Goal: Entertainment & Leisure: Browse casually

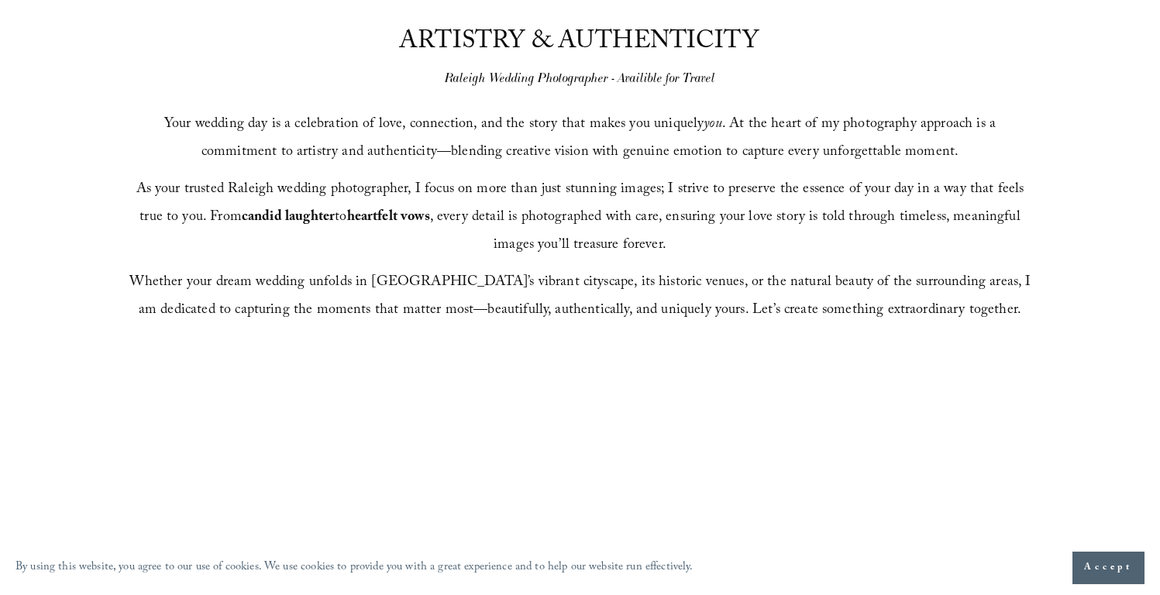
scroll to position [704, 0]
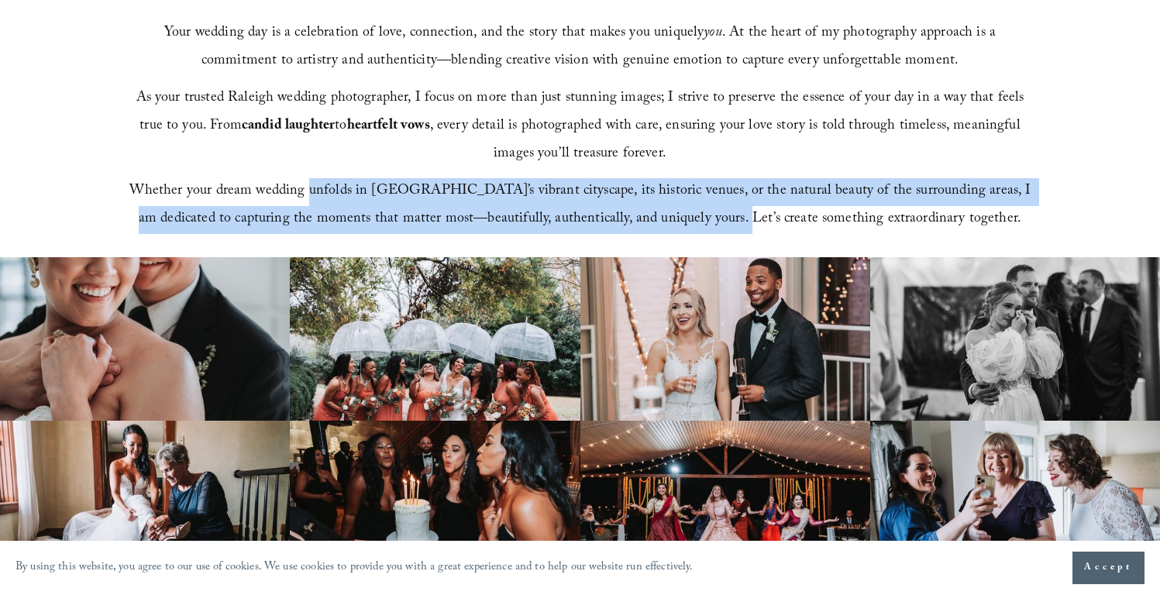
drag, startPoint x: 322, startPoint y: 205, endPoint x: 757, endPoint y: 224, distance: 435.2
click at [757, 224] on p "Whether your dream wedding unfolds in Raleigh’s vibrant cityscape, its historic…" at bounding box center [580, 206] width 904 height 56
click at [757, 224] on span "Whether your dream wedding unfolds in Raleigh’s vibrant cityscape, its historic…" at bounding box center [582, 206] width 906 height 52
drag, startPoint x: 809, startPoint y: 219, endPoint x: 347, endPoint y: 174, distance: 464.2
click at [347, 174] on div "Your wedding day is a celebration of love, connection, and the story that makes…" at bounding box center [580, 127] width 904 height 214
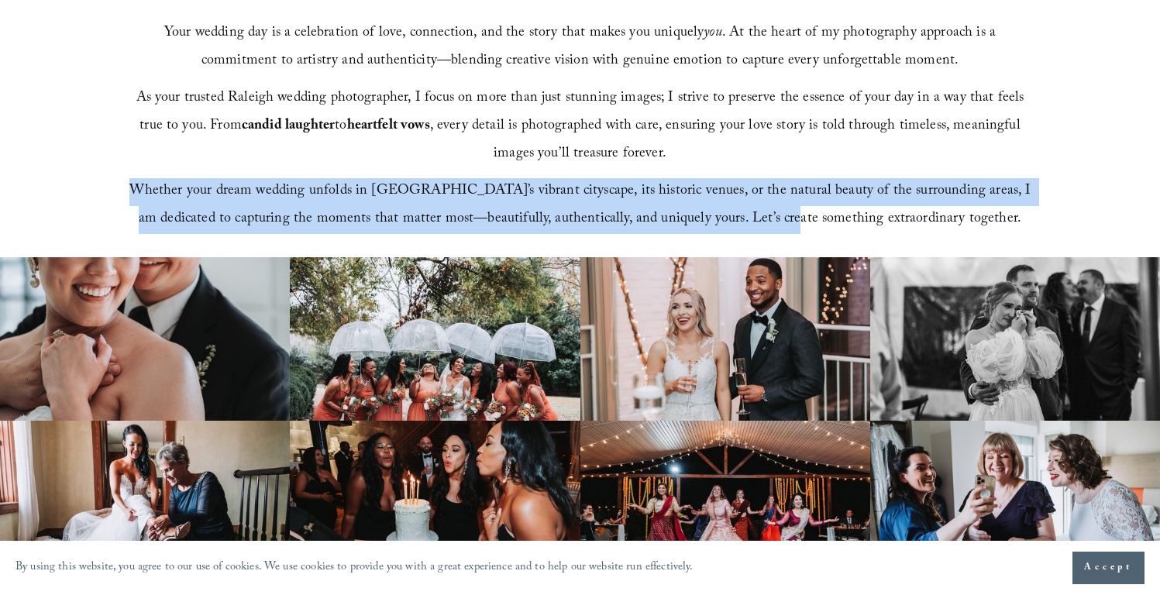
click at [392, 181] on span "Whether your dream wedding unfolds in Raleigh’s vibrant cityscape, its historic…" at bounding box center [582, 206] width 906 height 52
drag, startPoint x: 302, startPoint y: 181, endPoint x: 885, endPoint y: 215, distance: 583.9
click at [885, 215] on span "Whether your dream wedding unfolds in Raleigh’s vibrant cityscape, its historic…" at bounding box center [582, 206] width 906 height 52
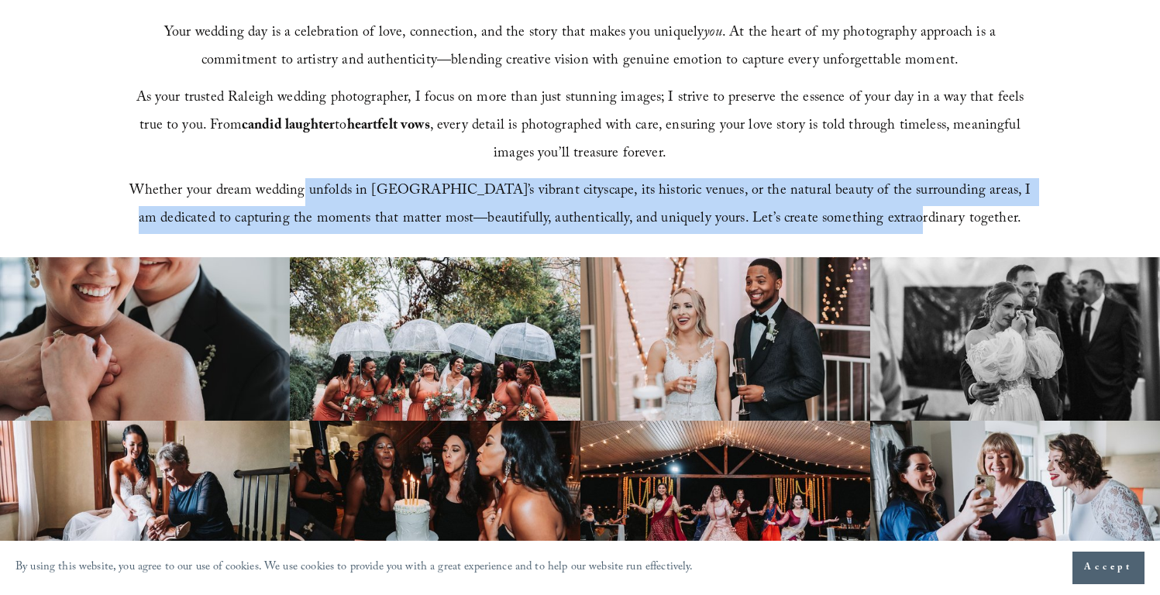
drag, startPoint x: 923, startPoint y: 209, endPoint x: 319, endPoint y: 195, distance: 604.7
click at [319, 195] on span "Whether your dream wedding unfolds in Raleigh’s vibrant cityscape, its historic…" at bounding box center [582, 206] width 906 height 52
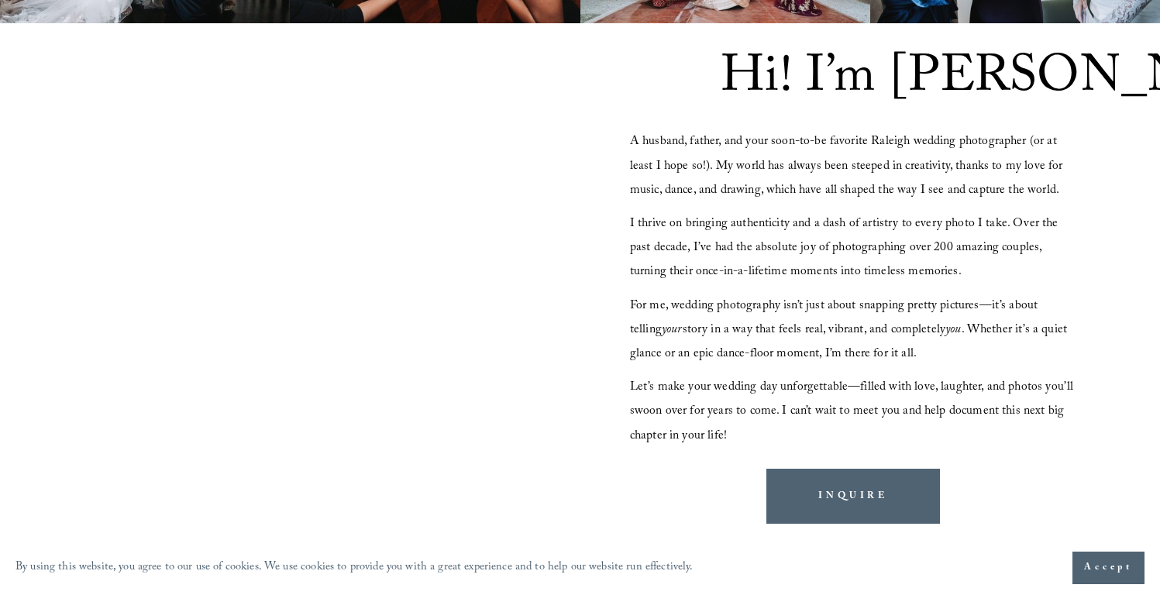
scroll to position [1263, 0]
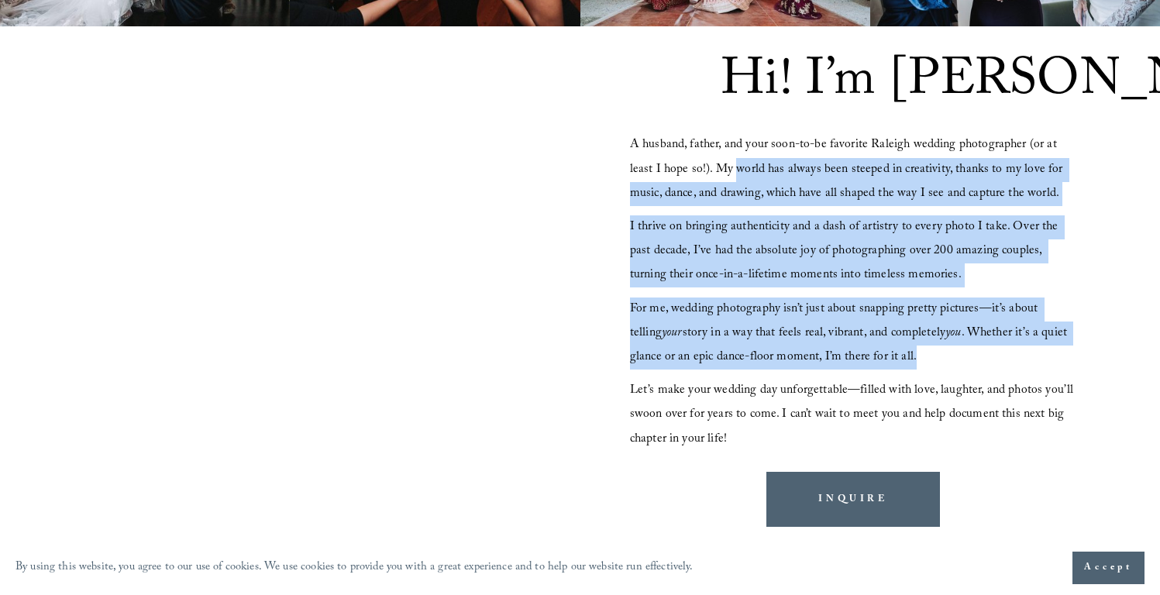
drag, startPoint x: 736, startPoint y: 160, endPoint x: 900, endPoint y: 376, distance: 271.6
click at [899, 376] on div "A husband, father, and your soon-to-be favorite Raleigh wedding photographer (o…" at bounding box center [853, 292] width 447 height 318
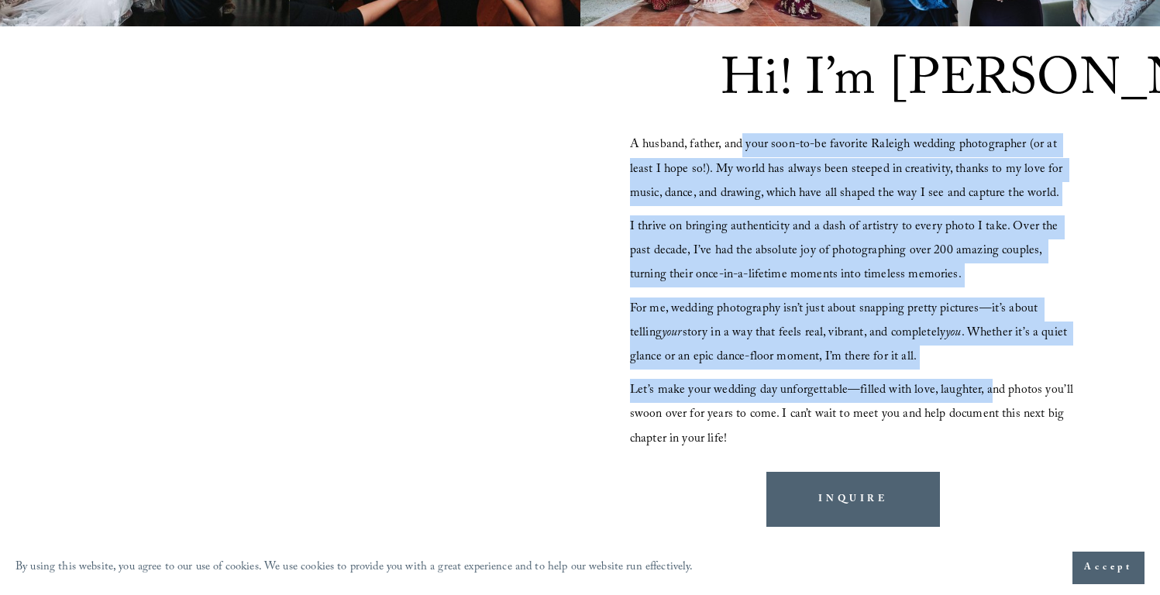
drag, startPoint x: 986, startPoint y: 395, endPoint x: 742, endPoint y: 138, distance: 354.7
click at [742, 138] on div "A husband, father, and your soon-to-be favorite Raleigh wedding photographer (o…" at bounding box center [853, 292] width 447 height 318
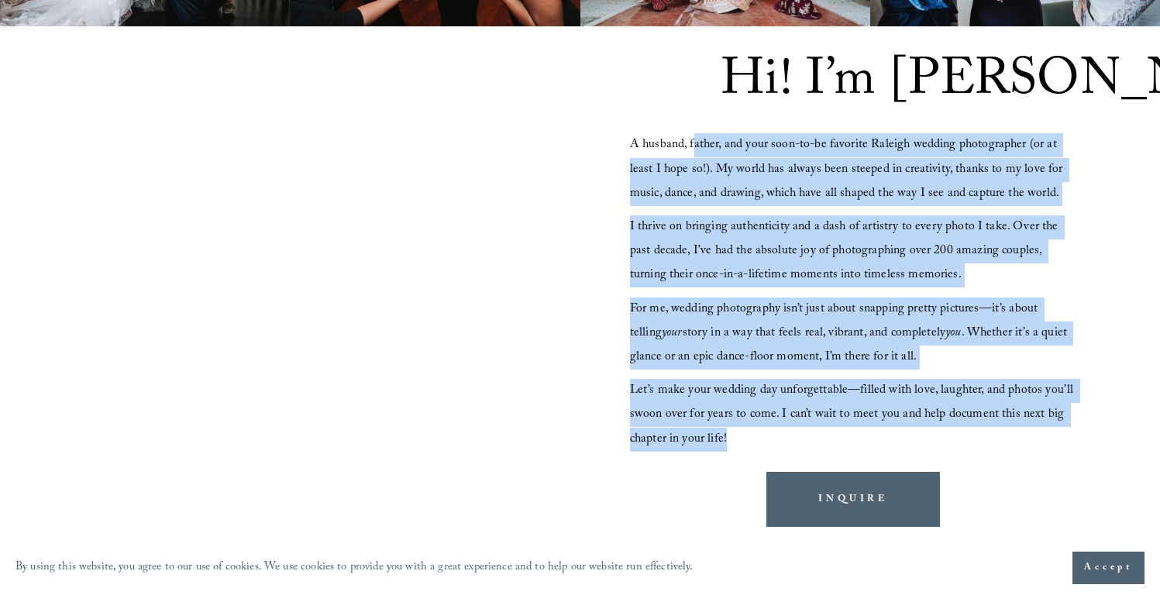
drag, startPoint x: 692, startPoint y: 138, endPoint x: 981, endPoint y: 416, distance: 401.2
click at [961, 428] on div "A husband, father, and your soon-to-be favorite Raleigh wedding photographer (o…" at bounding box center [853, 292] width 447 height 318
click at [981, 416] on span "Let’s make your wedding day unforgettable—filled with love, laughter, and photo…" at bounding box center [853, 415] width 447 height 69
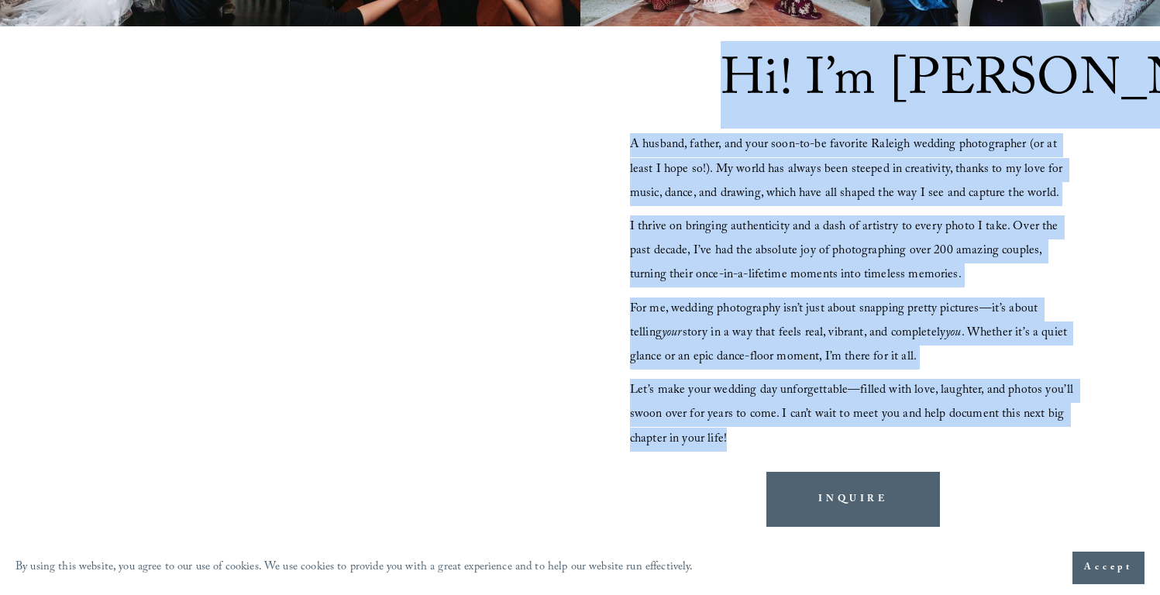
drag, startPoint x: 983, startPoint y: 429, endPoint x: 721, endPoint y: 112, distance: 411.8
click at [721, 112] on div "Hi! I’m John A husband, father, and your soon-to-be favorite Raleigh wedding ph…" at bounding box center [580, 292] width 1160 height 533
click at [726, 145] on span "A husband, father, and your soon-to-be favorite Raleigh wedding photographer (o…" at bounding box center [848, 169] width 436 height 69
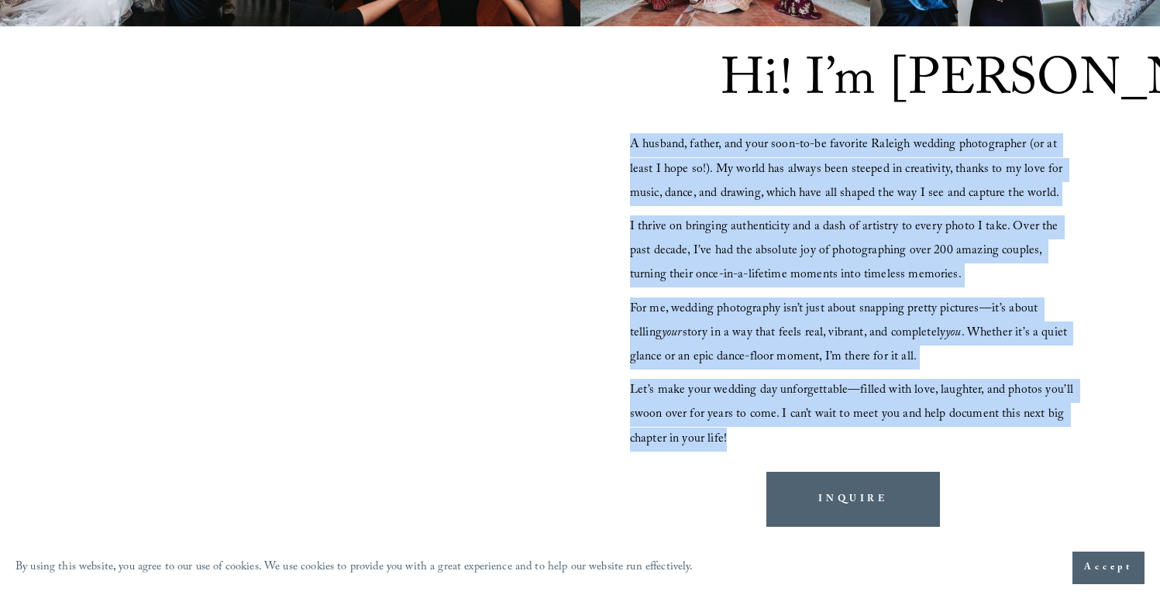
drag, startPoint x: 713, startPoint y: 131, endPoint x: 973, endPoint y: 468, distance: 426.0
click at [973, 468] on div "Hi! I’m John A husband, father, and your soon-to-be favorite Raleigh wedding ph…" at bounding box center [580, 292] width 1160 height 533
click at [969, 434] on p "Let’s make your wedding day unforgettable—filled with love, laughter, and photo…" at bounding box center [853, 415] width 447 height 73
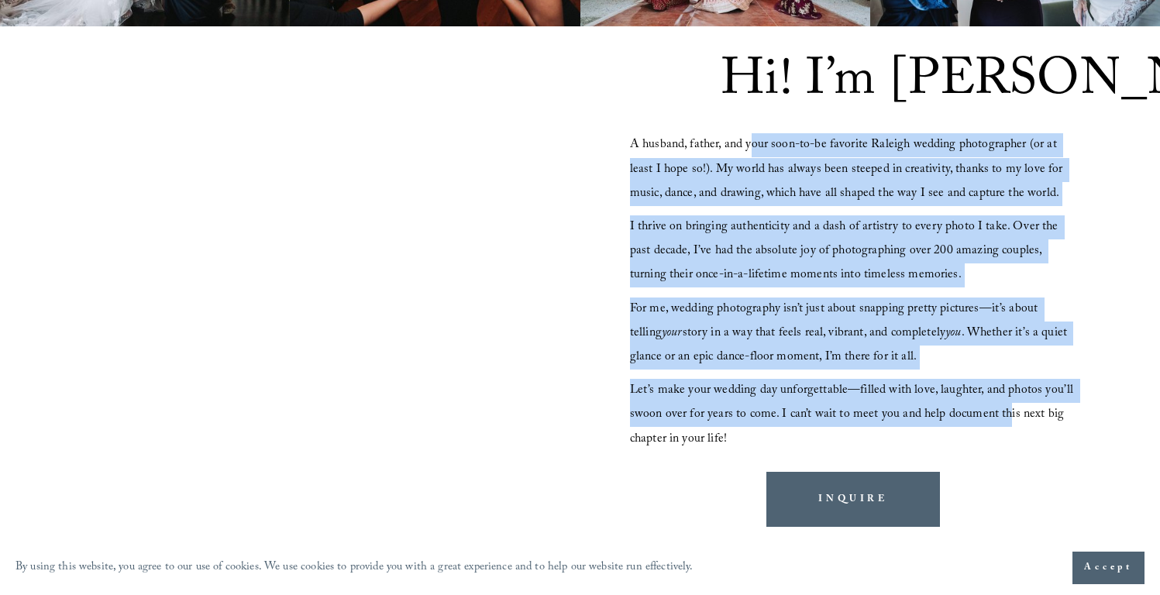
drag, startPoint x: 1004, startPoint y: 420, endPoint x: 749, endPoint y: 152, distance: 370.6
click at [749, 152] on div "A husband, father, and your soon-to-be favorite Raleigh wedding photographer (o…" at bounding box center [853, 292] width 447 height 318
click at [749, 152] on span "A husband, father, and your soon-to-be favorite Raleigh wedding photographer (o…" at bounding box center [848, 169] width 436 height 69
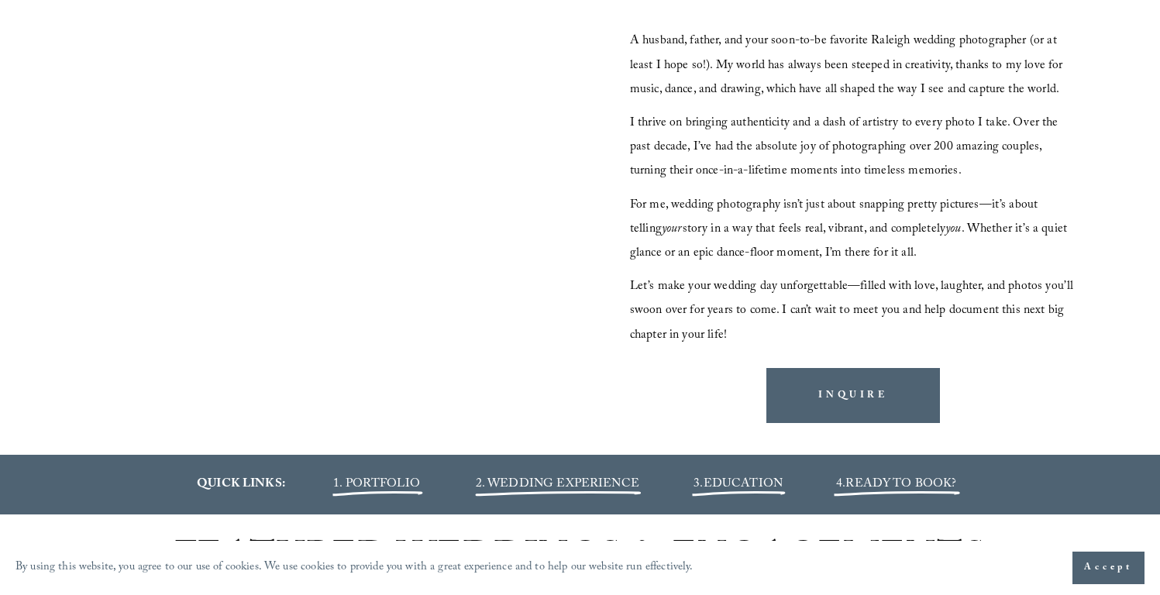
scroll to position [1364, 0]
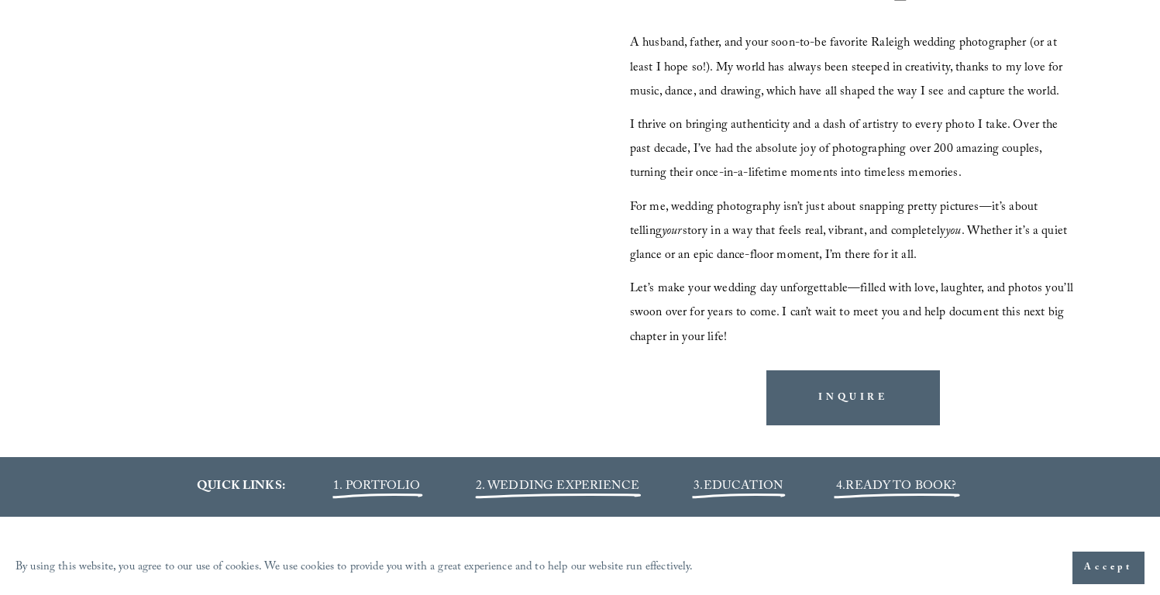
click at [320, 230] on div at bounding box center [307, 173] width 538 height 303
click at [349, 243] on div at bounding box center [307, 173] width 538 height 303
click at [229, 386] on div at bounding box center [307, 175] width 538 height 437
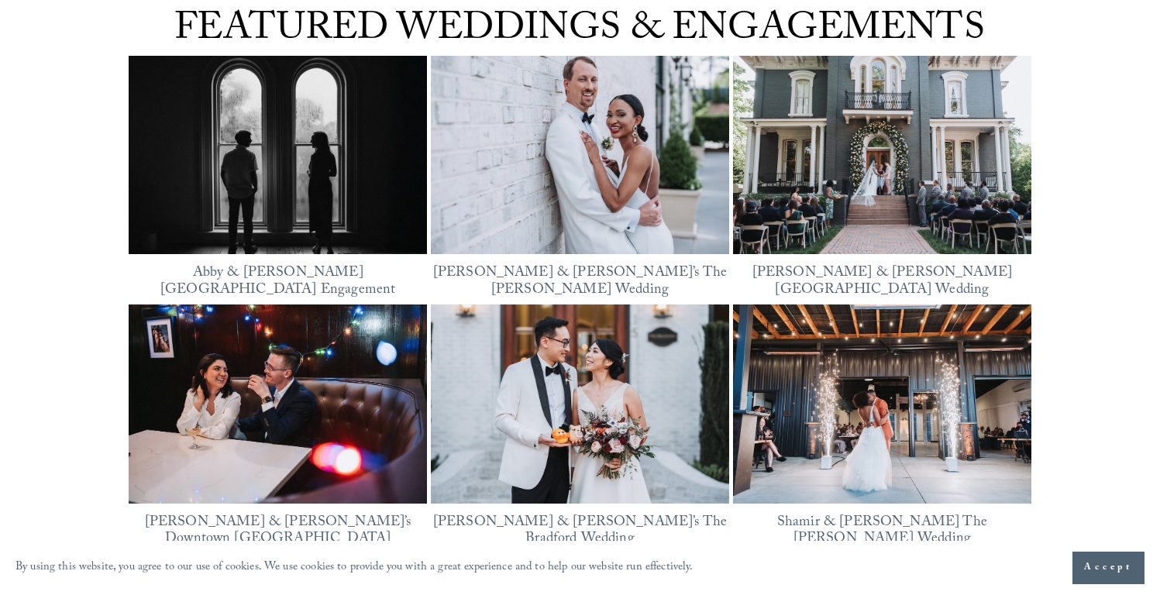
scroll to position [1899, 0]
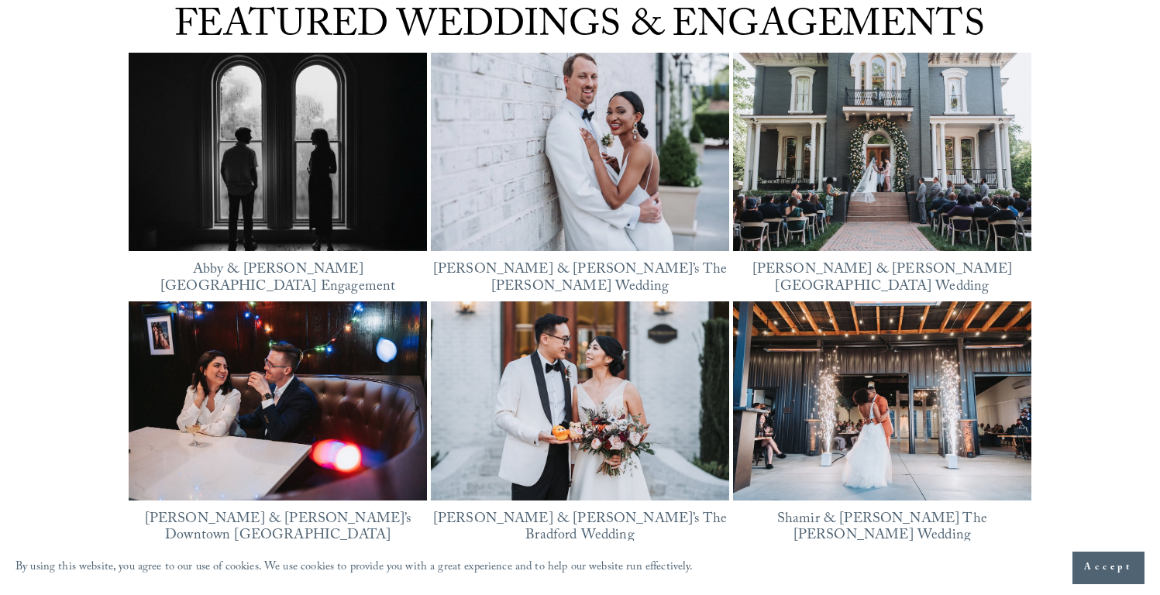
click at [661, 261] on div "Bella & Mike’s The Maxwell Raleigh Wedding" at bounding box center [580, 176] width 298 height 246
click at [653, 266] on link "Bella & Mike’s The Maxwell Raleigh Wedding" at bounding box center [580, 279] width 294 height 41
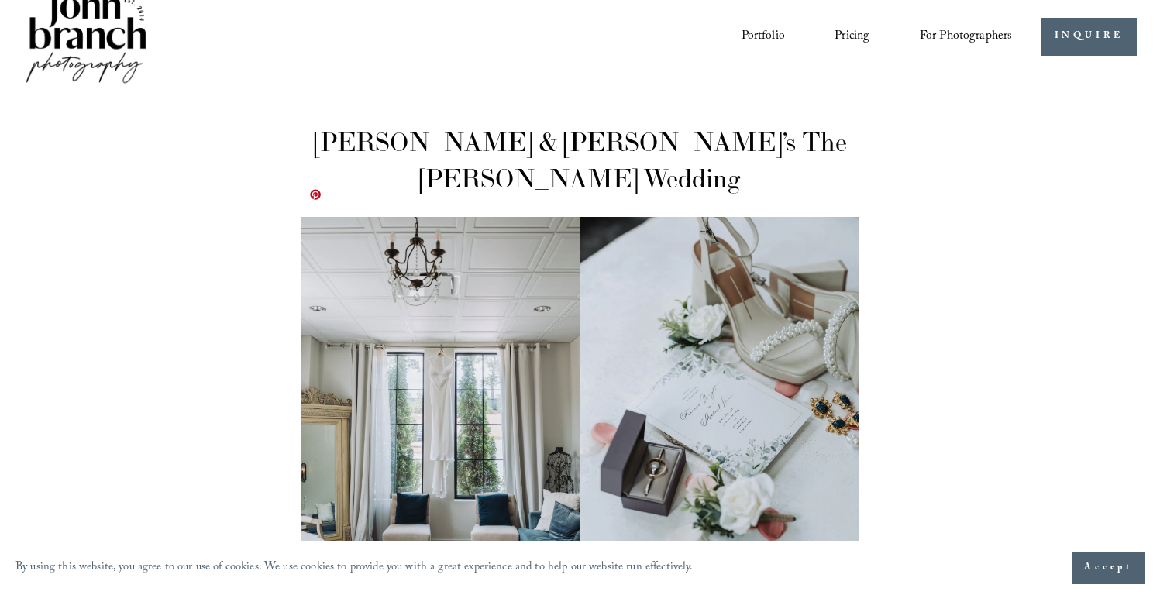
scroll to position [150, 0]
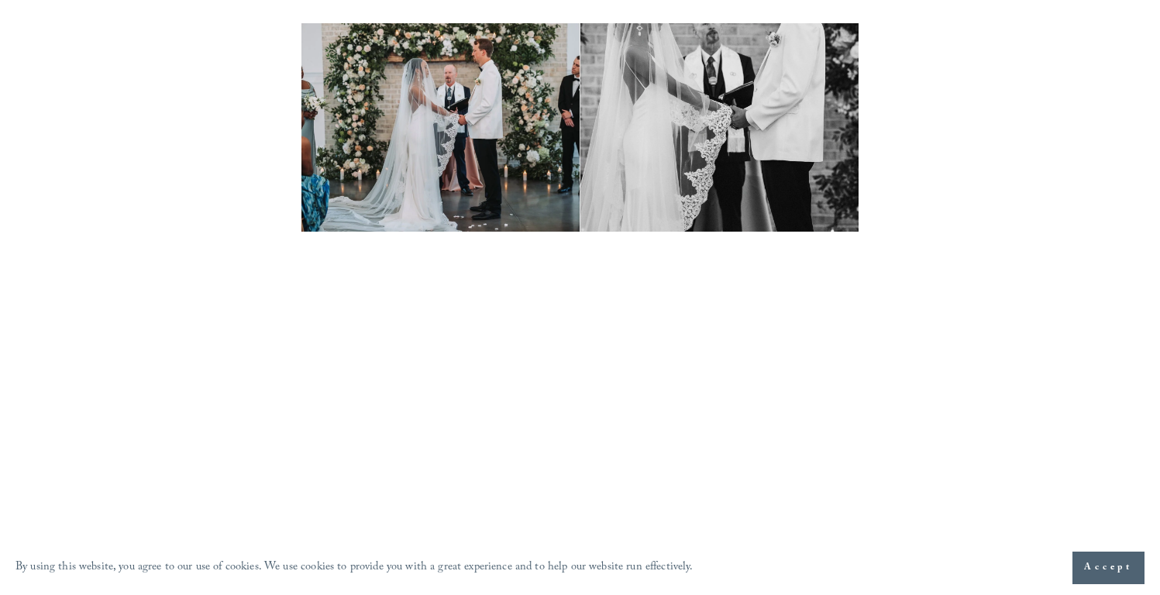
scroll to position [13634, 0]
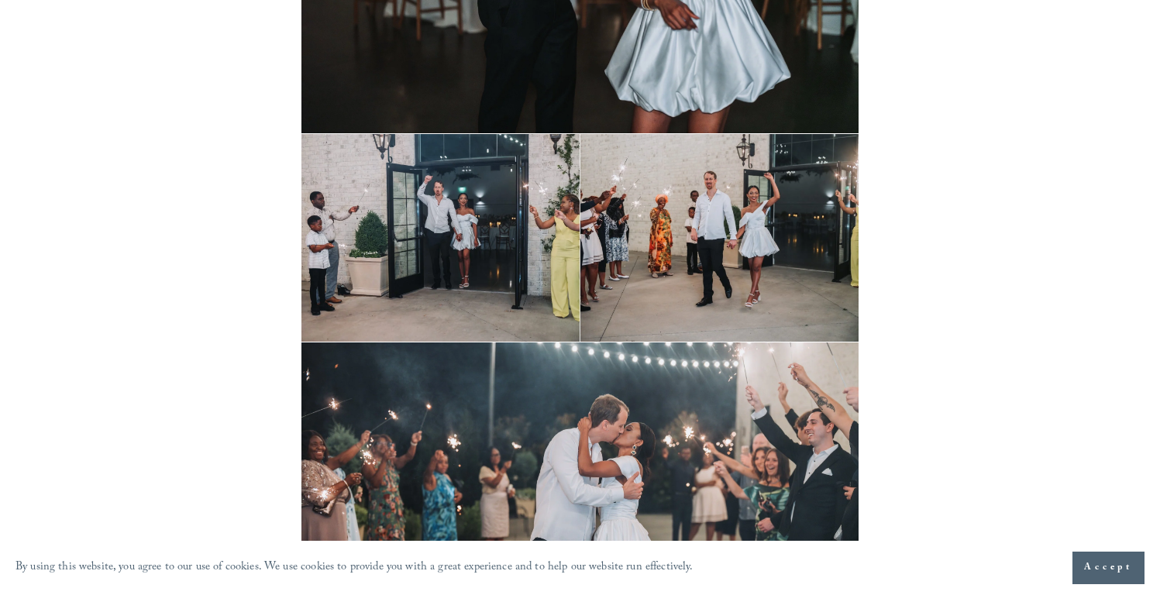
scroll to position [34206, 0]
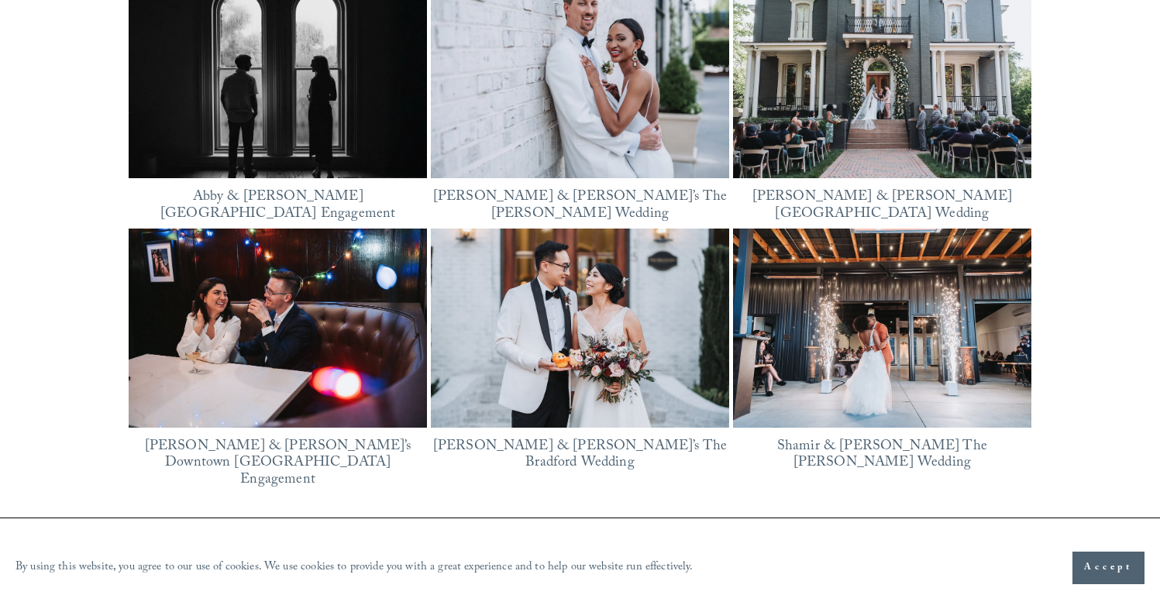
scroll to position [1962, 0]
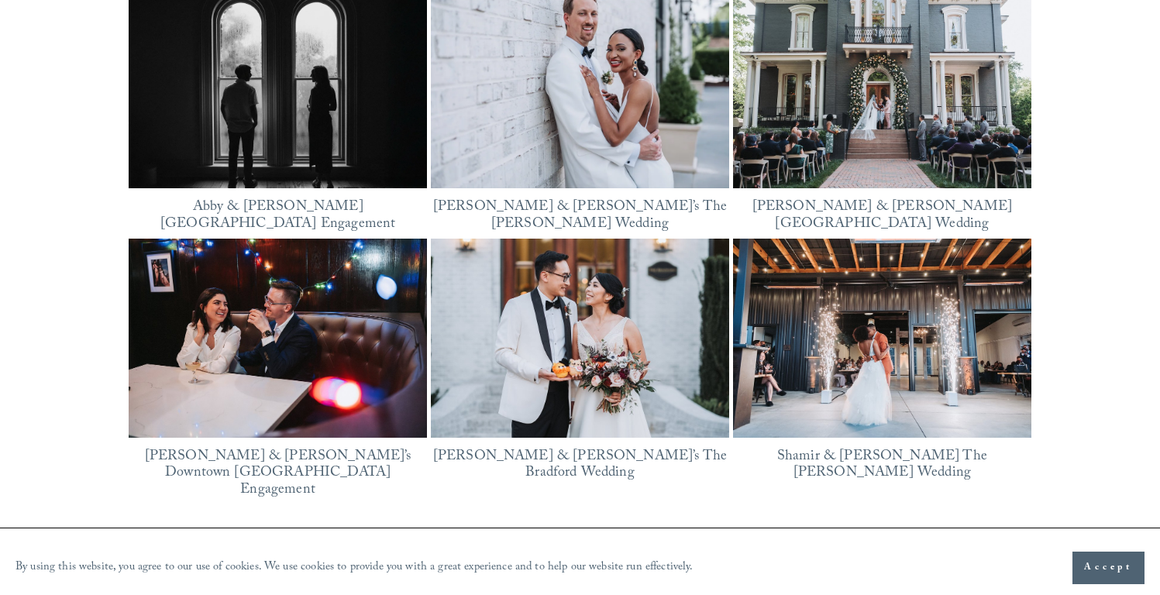
click at [376, 432] on div "Lorena & Tom’s Downtown Durham Engagement" at bounding box center [278, 370] width 298 height 262
click at [366, 446] on link "[PERSON_NAME] & [PERSON_NAME]’s Downtown [GEOGRAPHIC_DATA] Engagement" at bounding box center [278, 474] width 267 height 57
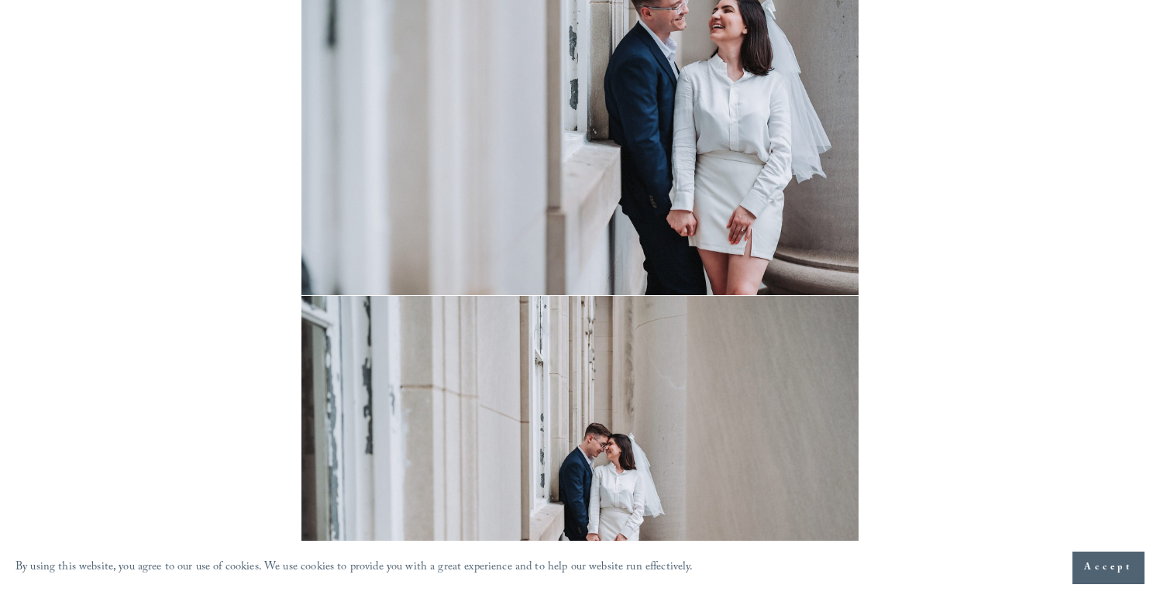
scroll to position [6375, 0]
